Goal: Information Seeking & Learning: Learn about a topic

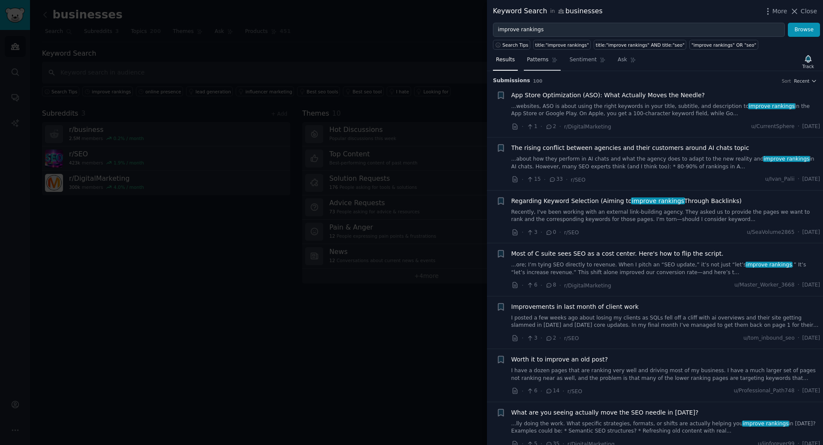
click at [540, 61] on span "Patterns" at bounding box center [537, 60] width 21 height 8
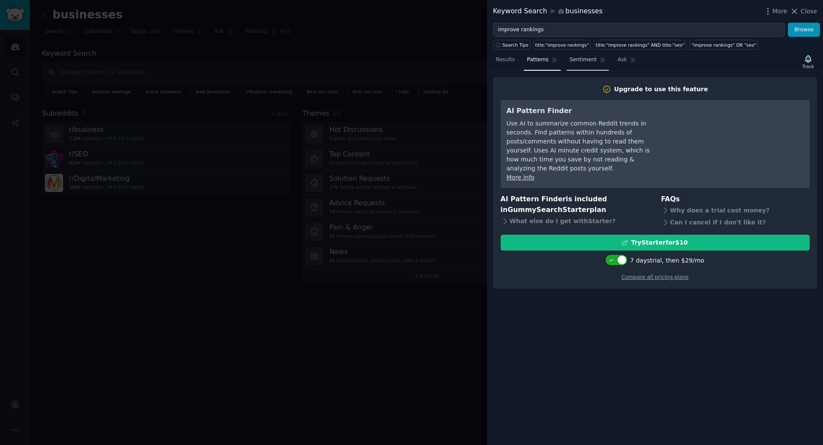
click at [588, 57] on span "Sentiment" at bounding box center [583, 60] width 27 height 8
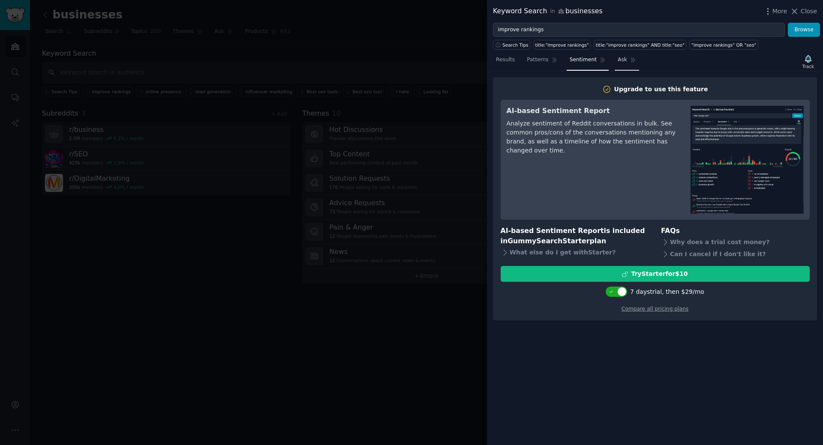
click at [618, 63] on span "Ask" at bounding box center [622, 60] width 9 height 8
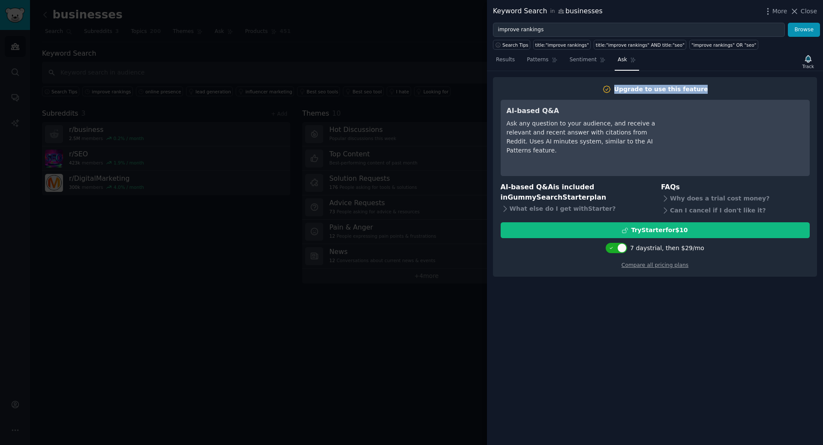
drag, startPoint x: 622, startPoint y: 90, endPoint x: 703, endPoint y: 93, distance: 80.2
click at [703, 93] on h2 "Upgrade to use this feature" at bounding box center [655, 89] width 309 height 9
click at [806, 11] on span "Close" at bounding box center [809, 11] width 16 height 9
